Goal: Entertainment & Leisure: Consume media (video, audio)

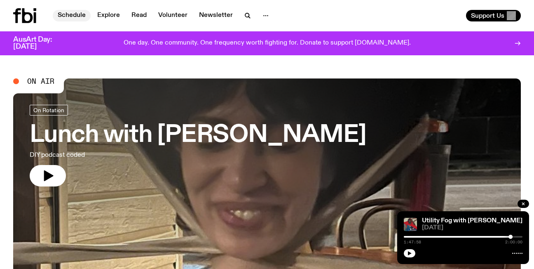
click at [78, 16] on link "Schedule" at bounding box center [72, 16] width 38 height 12
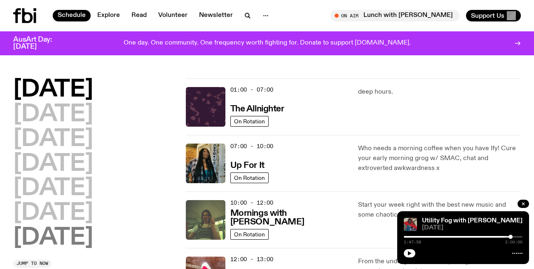
click at [66, 235] on h2 "[DATE]" at bounding box center [53, 237] width 80 height 23
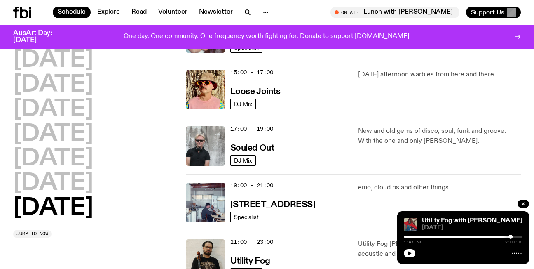
scroll to position [468, 0]
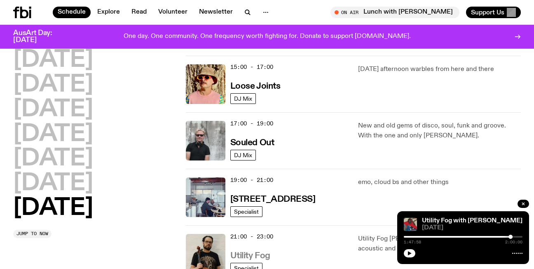
click at [255, 254] on h3 "Utility Fog" at bounding box center [250, 255] width 40 height 9
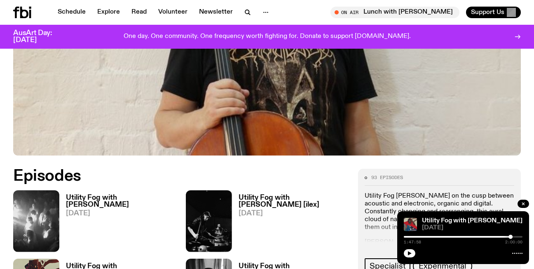
scroll to position [330, 0]
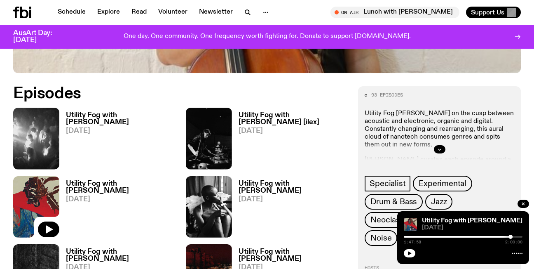
click at [80, 184] on h3 "Utility Fog with [PERSON_NAME]" at bounding box center [121, 187] width 110 height 14
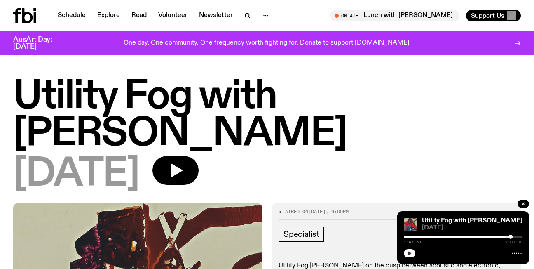
click at [409, 251] on icon "button" at bounding box center [409, 253] width 5 height 5
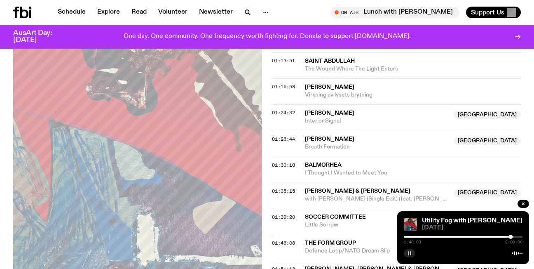
scroll to position [818, 0]
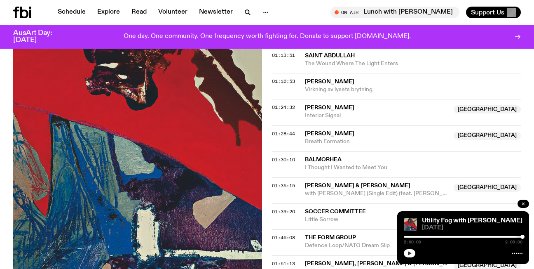
click at [524, 203] on icon "button" at bounding box center [523, 203] width 2 height 2
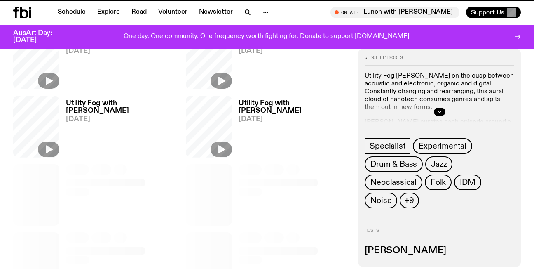
scroll to position [330, 0]
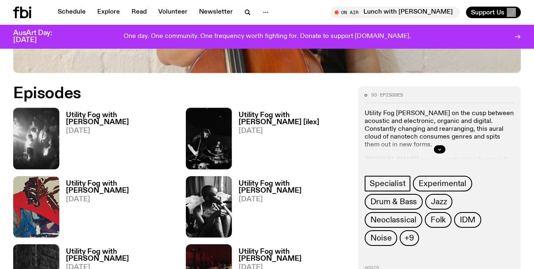
click at [265, 112] on h3 "Utility Fog with [PERSON_NAME] [ilex]" at bounding box center [294, 119] width 110 height 14
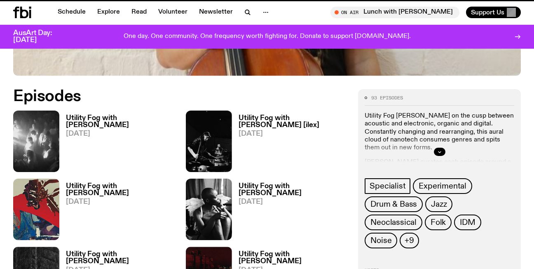
scroll to position [323, 0]
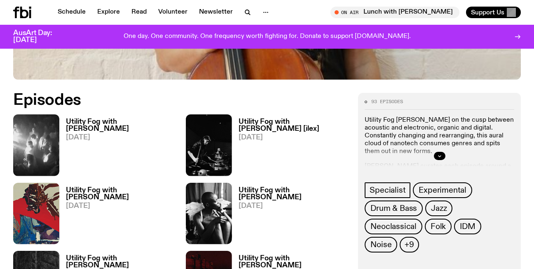
click at [255, 121] on h3 "Utility Fog with [PERSON_NAME] [ilex]" at bounding box center [294, 125] width 110 height 14
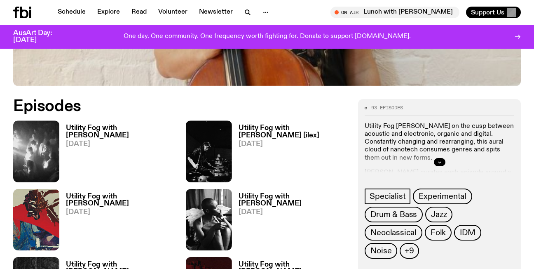
scroll to position [316, 0]
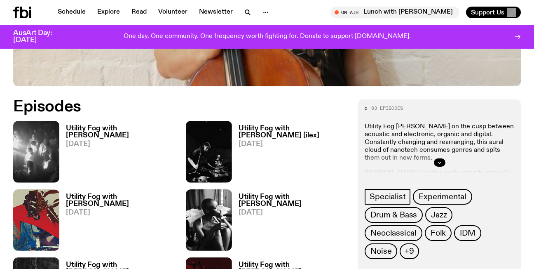
click at [91, 127] on h3 "Utility Fog with [PERSON_NAME]" at bounding box center [121, 132] width 110 height 14
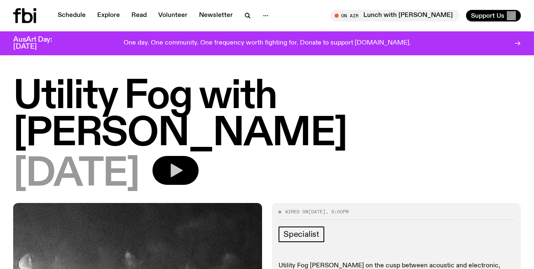
click at [183, 164] on icon "button" at bounding box center [177, 171] width 12 height 14
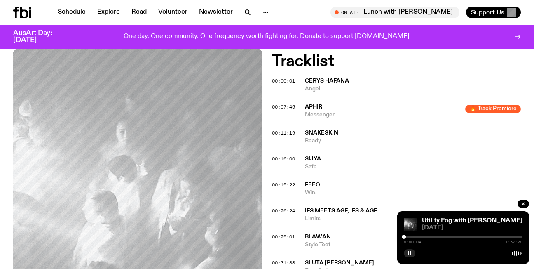
scroll to position [368, 0]
